Goal: Check status: Check status

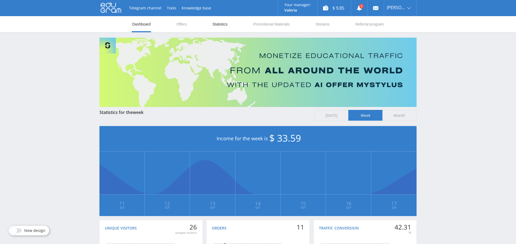
click at [222, 25] on link "Statistics" at bounding box center [220, 24] width 16 height 16
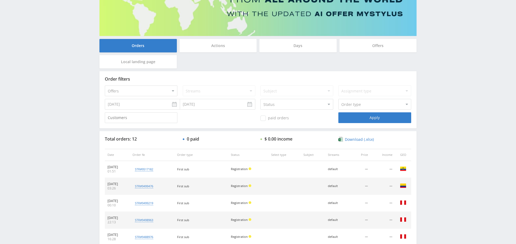
scroll to position [178, 0]
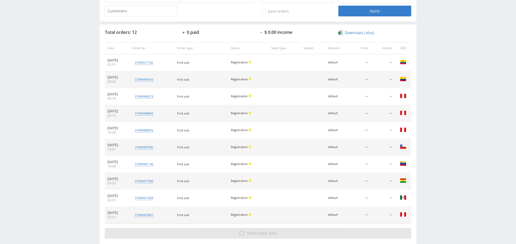
click at [262, 233] on span "Show more" at bounding box center [257, 233] width 20 height 5
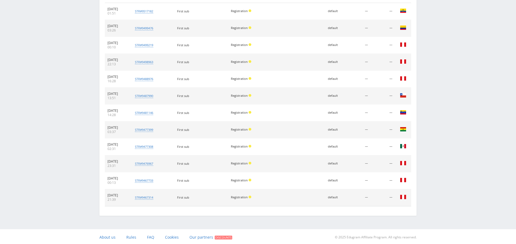
scroll to position [0, 0]
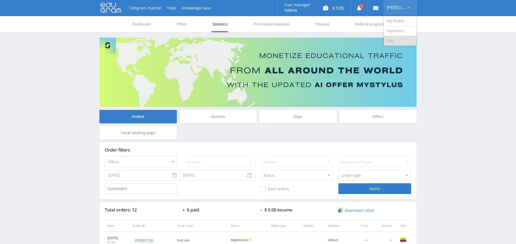
click at [386, 42] on link "Exit" at bounding box center [400, 41] width 32 height 10
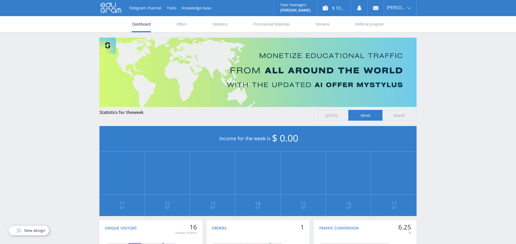
drag, startPoint x: 221, startPoint y: 23, endPoint x: 222, endPoint y: 33, distance: 10.0
click at [220, 23] on link "Statistics" at bounding box center [220, 24] width 16 height 16
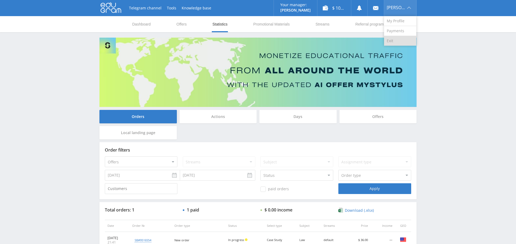
click at [404, 39] on link "Exit" at bounding box center [400, 41] width 32 height 10
